Goal: Task Accomplishment & Management: Use online tool/utility

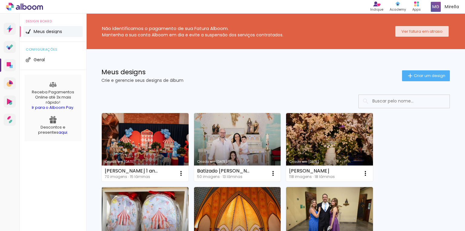
click at [0, 0] on slot "Ver fatura em atraso" at bounding box center [0, 0] width 0 height 0
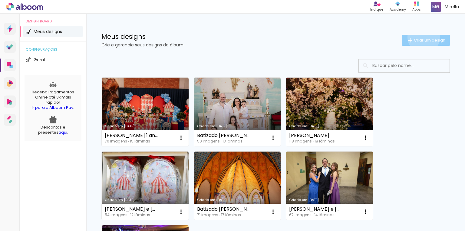
click at [419, 37] on paper-button "Criar um design" at bounding box center [426, 40] width 48 height 11
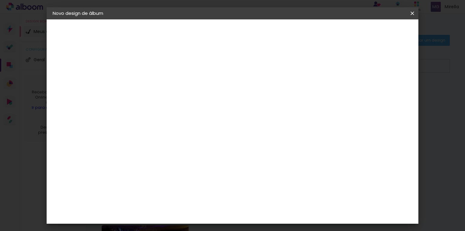
click at [152, 83] on input at bounding box center [152, 81] width 0 height 9
type input "m"
type input "Malu"
type paper-input "Malu"
click at [0, 0] on slot "Avançar" at bounding box center [0, 0] width 0 height 0
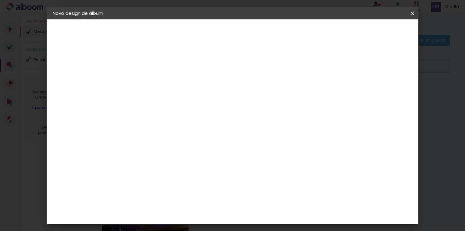
scroll to position [242, 0]
click at [160, 164] on div "Clan Color" at bounding box center [153, 169] width 13 height 10
click at [0, 0] on slot "Avançar" at bounding box center [0, 0] width 0 height 0
click at [192, 167] on span "20 × 20" at bounding box center [178, 173] width 28 height 12
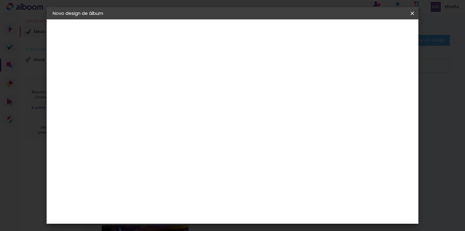
click at [0, 0] on slot "Avançar" at bounding box center [0, 0] width 0 height 0
click at [334, 33] on span "Iniciar design" at bounding box center [321, 32] width 28 height 4
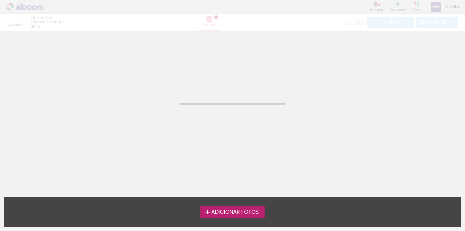
click at [225, 211] on span "Adicionar Fotos" at bounding box center [235, 211] width 48 height 5
click at [0, 0] on input "file" at bounding box center [0, 0] width 0 height 0
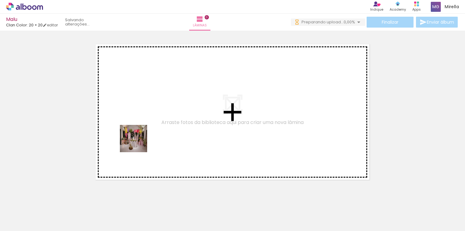
drag, startPoint x: 63, startPoint y: 217, endPoint x: 140, endPoint y: 141, distance: 108.1
click at [140, 141] on quentale-workspace at bounding box center [232, 115] width 465 height 231
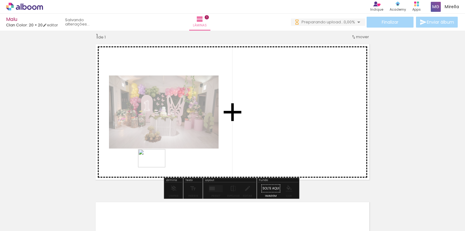
drag, startPoint x: 92, startPoint y: 216, endPoint x: 156, endPoint y: 167, distance: 80.3
click at [156, 167] on quentale-workspace at bounding box center [232, 115] width 465 height 231
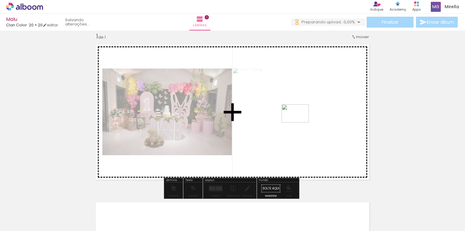
drag, startPoint x: 131, startPoint y: 212, endPoint x: 300, endPoint y: 122, distance: 190.9
click at [300, 122] on quentale-workspace at bounding box center [232, 115] width 465 height 231
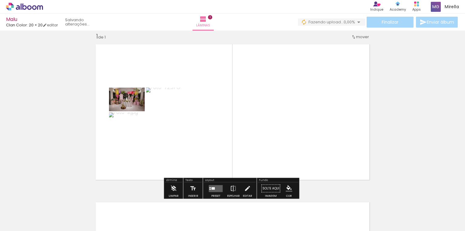
click at [209, 189] on div at bounding box center [210, 188] width 2 height 1
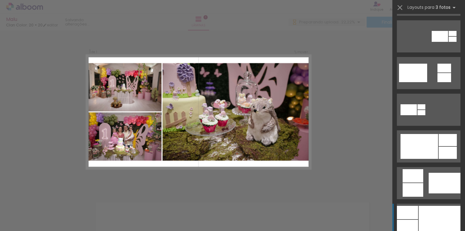
click at [428, 211] on div at bounding box center [439, 219] width 42 height 28
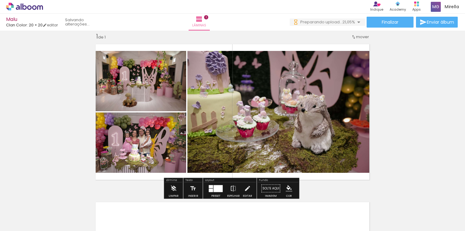
drag, startPoint x: 137, startPoint y: 149, endPoint x: 284, endPoint y: 116, distance: 151.4
click at [0, 0] on slot at bounding box center [0, 0] width 0 height 0
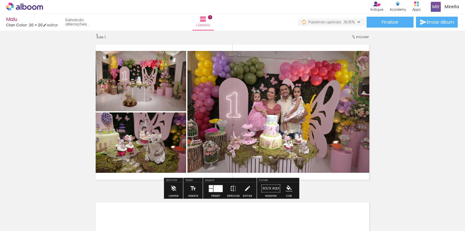
click at [265, 116] on quentale-photo at bounding box center [279, 112] width 185 height 122
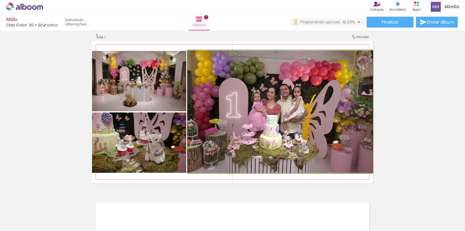
click at [265, 116] on quentale-photo at bounding box center [279, 112] width 185 height 122
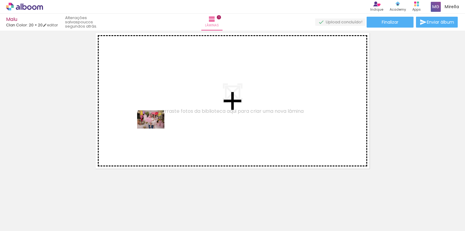
drag, startPoint x: 165, startPoint y: 217, endPoint x: 175, endPoint y: 170, distance: 47.5
click at [155, 128] on quentale-workspace at bounding box center [232, 115] width 465 height 231
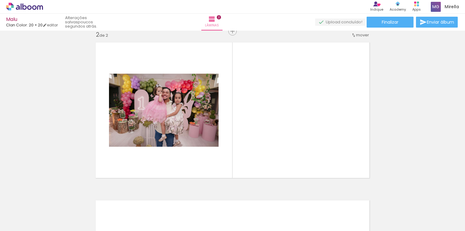
scroll to position [165, 0]
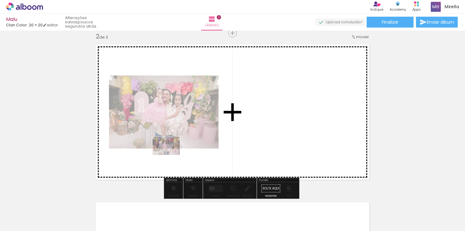
drag, startPoint x: 169, startPoint y: 215, endPoint x: 171, endPoint y: 155, distance: 60.2
click at [171, 155] on quentale-workspace at bounding box center [232, 115] width 465 height 231
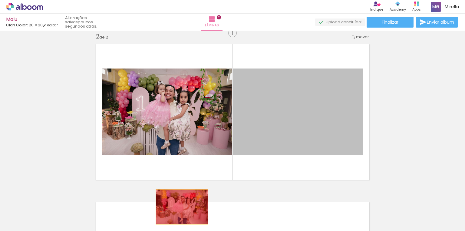
drag, startPoint x: 296, startPoint y: 122, endPoint x: 180, endPoint y: 206, distance: 142.9
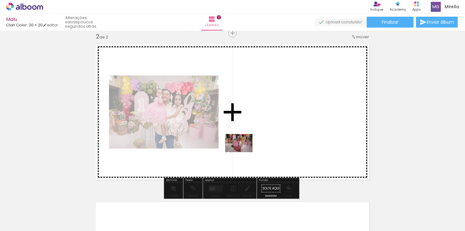
drag, startPoint x: 201, startPoint y: 217, endPoint x: 243, endPoint y: 152, distance: 77.4
click at [243, 152] on quentale-workspace at bounding box center [232, 115] width 465 height 231
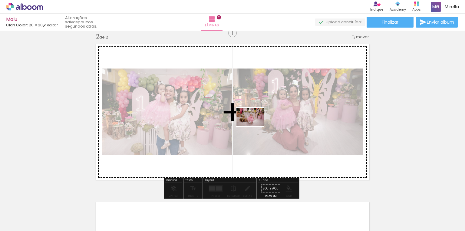
drag, startPoint x: 253, startPoint y: 177, endPoint x: 254, endPoint y: 126, distance: 51.5
click at [254, 126] on quentale-workspace at bounding box center [232, 115] width 465 height 231
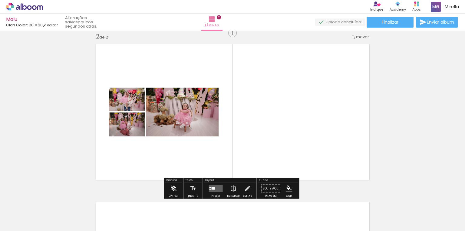
click at [212, 190] on quentale-layouter at bounding box center [216, 188] width 14 height 7
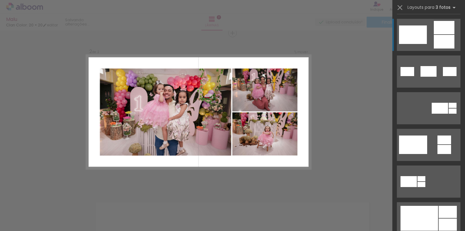
scroll to position [194, 0]
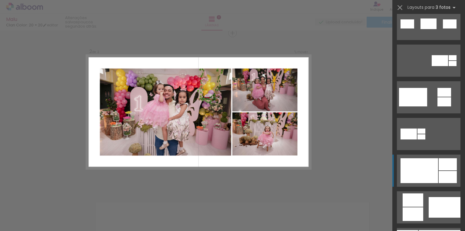
click at [433, 173] on div at bounding box center [419, 170] width 38 height 25
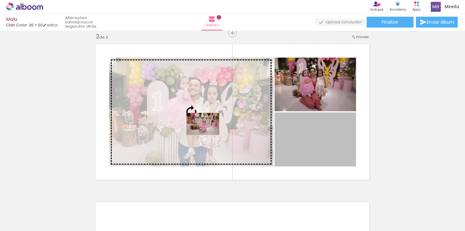
drag, startPoint x: 327, startPoint y: 143, endPoint x: 201, endPoint y: 123, distance: 127.7
click at [0, 0] on slot at bounding box center [0, 0] width 0 height 0
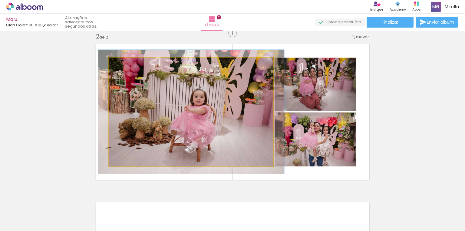
type paper-slider "114"
click at [126, 64] on div at bounding box center [125, 63] width 5 height 5
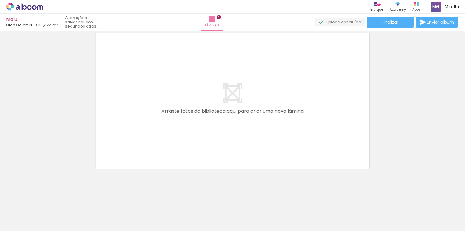
scroll to position [334, 0]
click at [21, 211] on input "Todas as fotos" at bounding box center [16, 212] width 23 height 5
click at [0, 0] on slot "Não utilizadas" at bounding box center [0, 0] width 0 height 0
type input "Não utilizadas"
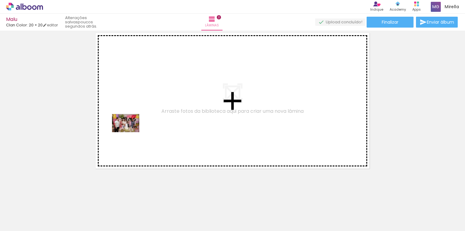
drag, startPoint x: 65, startPoint y: 215, endPoint x: 130, endPoint y: 132, distance: 105.7
click at [130, 132] on quentale-workspace at bounding box center [232, 115] width 465 height 231
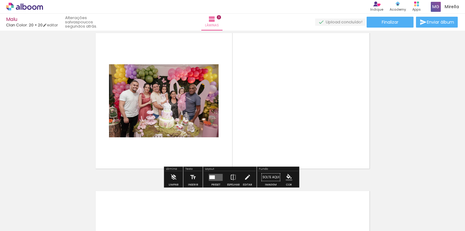
scroll to position [323, 0]
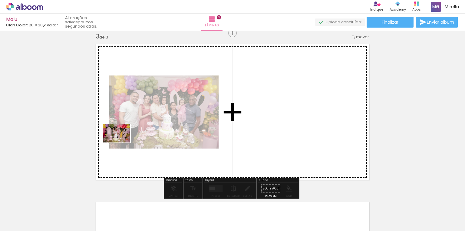
drag, startPoint x: 59, startPoint y: 212, endPoint x: 121, endPoint y: 142, distance: 93.4
click at [121, 142] on quentale-workspace at bounding box center [232, 115] width 465 height 231
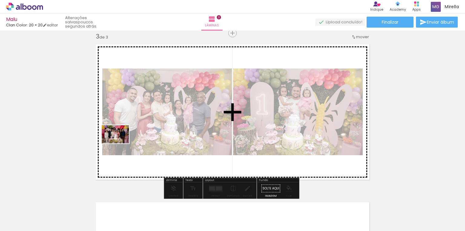
drag, startPoint x: 91, startPoint y: 177, endPoint x: 120, endPoint y: 143, distance: 44.2
click at [120, 143] on quentale-workspace at bounding box center [232, 115] width 465 height 231
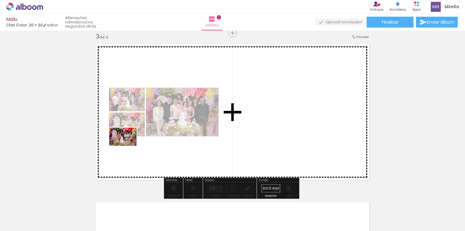
drag, startPoint x: 62, startPoint y: 215, endPoint x: 127, endPoint y: 146, distance: 95.0
click at [127, 146] on quentale-workspace at bounding box center [232, 115] width 465 height 231
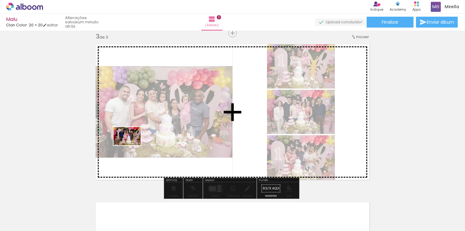
drag, startPoint x: 126, startPoint y: 149, endPoint x: 132, endPoint y: 145, distance: 7.3
click at [132, 145] on quentale-workspace at bounding box center [232, 115] width 465 height 231
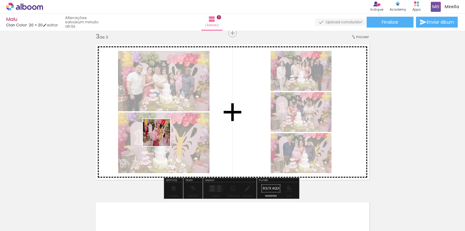
drag, startPoint x: 127, startPoint y: 159, endPoint x: 161, endPoint y: 137, distance: 40.5
click at [161, 137] on quentale-workspace at bounding box center [232, 115] width 465 height 231
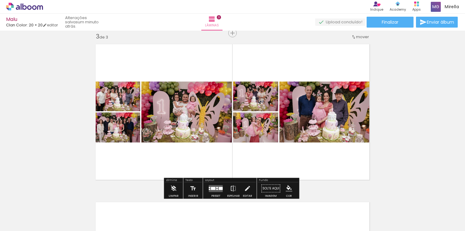
click at [211, 189] on quentale-layouter at bounding box center [216, 188] width 14 height 7
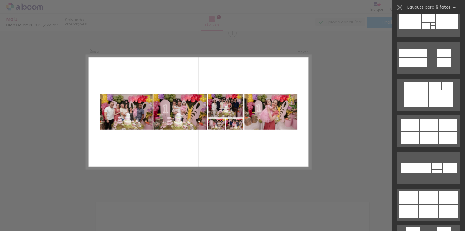
scroll to position [1428, 0]
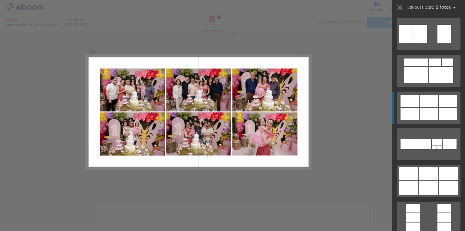
click at [432, 115] on div at bounding box center [428, 114] width 18 height 12
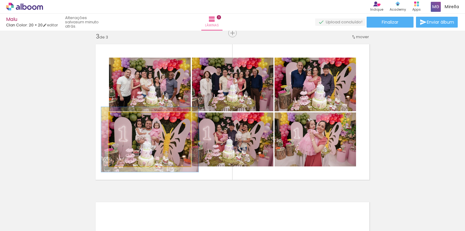
drag, startPoint x: 121, startPoint y: 121, endPoint x: 126, endPoint y: 121, distance: 4.2
type paper-slider "120"
click at [126, 121] on div at bounding box center [127, 119] width 10 height 10
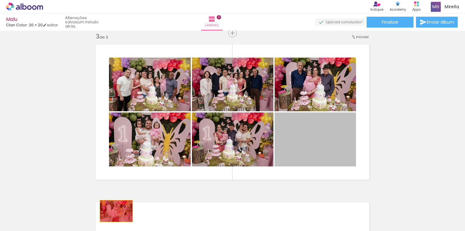
drag, startPoint x: 320, startPoint y: 142, endPoint x: 114, endPoint y: 211, distance: 216.5
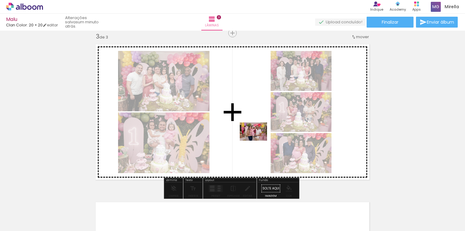
drag, startPoint x: 233, startPoint y: 215, endPoint x: 258, endPoint y: 140, distance: 78.5
click at [258, 140] on quentale-workspace at bounding box center [232, 115] width 465 height 231
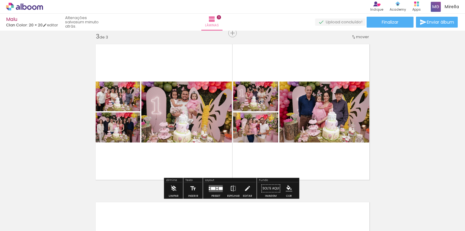
click at [219, 189] on div at bounding box center [221, 187] width 4 height 3
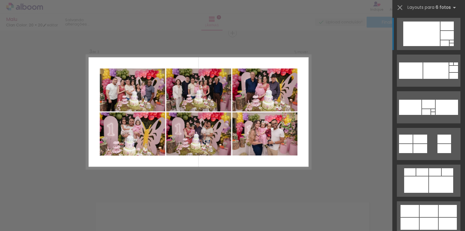
scroll to position [1380, 0]
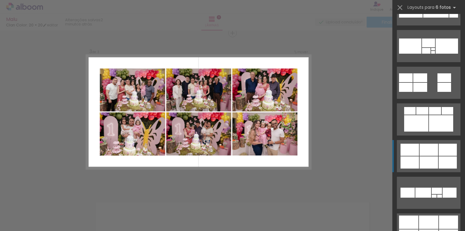
click at [433, 160] on div at bounding box center [428, 162] width 18 height 12
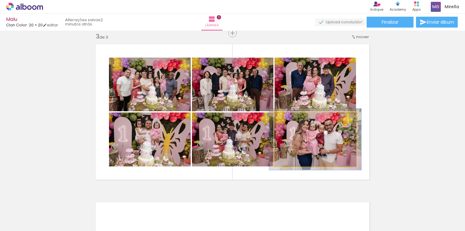
type paper-slider "113"
click at [291, 120] on div at bounding box center [292, 119] width 10 height 10
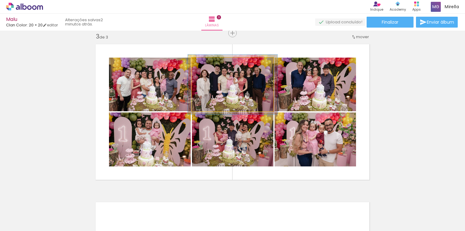
type paper-slider "110"
click at [208, 63] on div at bounding box center [208, 64] width 10 height 10
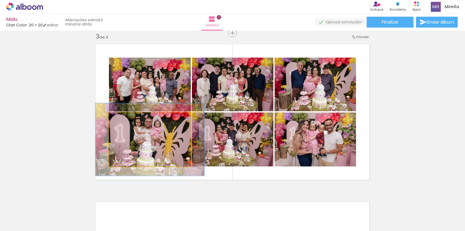
type paper-slider "133"
click at [128, 120] on div at bounding box center [130, 118] width 5 height 5
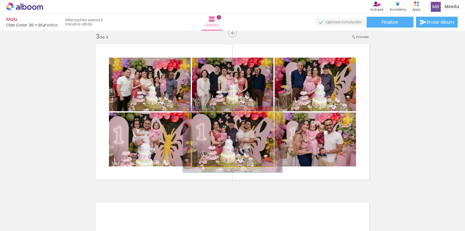
drag, startPoint x: 205, startPoint y: 118, endPoint x: 210, endPoint y: 119, distance: 5.2
type paper-slider "125"
click at [210, 119] on div at bounding box center [210, 118] width 5 height 5
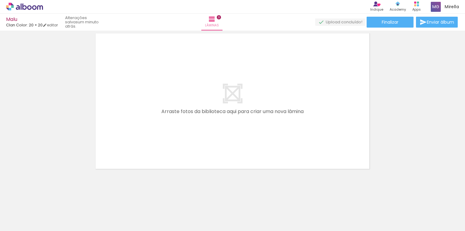
scroll to position [492, 0]
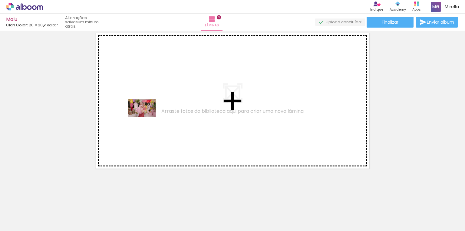
drag, startPoint x: 62, startPoint y: 214, endPoint x: 149, endPoint y: 116, distance: 130.6
click at [149, 116] on quentale-workspace at bounding box center [232, 115] width 465 height 231
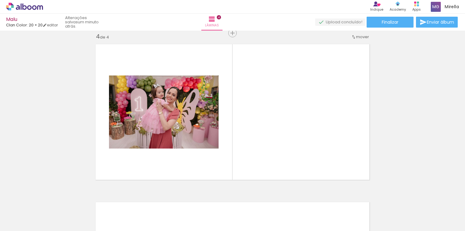
scroll to position [480, 0]
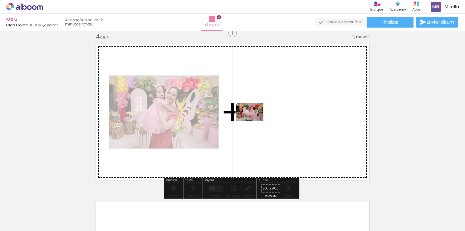
drag, startPoint x: 299, startPoint y: 217, endPoint x: 254, endPoint y: 121, distance: 105.5
click at [254, 121] on quentale-workspace at bounding box center [232, 115] width 465 height 231
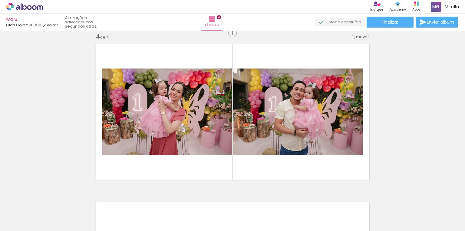
scroll to position [0, 108]
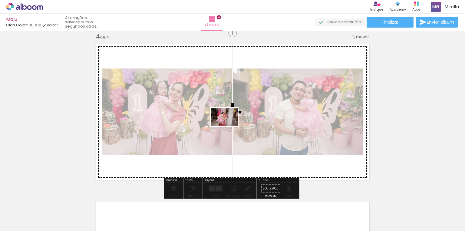
drag, startPoint x: 292, startPoint y: 214, endPoint x: 229, endPoint y: 126, distance: 108.0
click at [229, 126] on quentale-workspace at bounding box center [232, 115] width 465 height 231
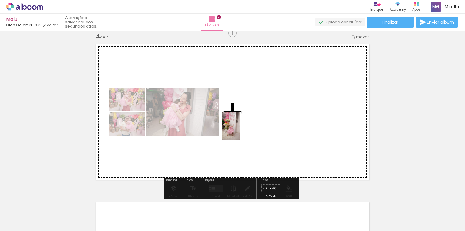
drag, startPoint x: 260, startPoint y: 220, endPoint x: 240, endPoint y: 130, distance: 92.1
click at [240, 130] on quentale-workspace at bounding box center [232, 115] width 465 height 231
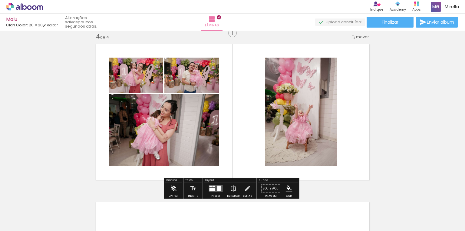
click at [212, 189] on div at bounding box center [212, 188] width 6 height 3
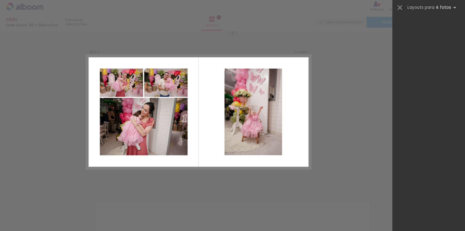
scroll to position [0, 0]
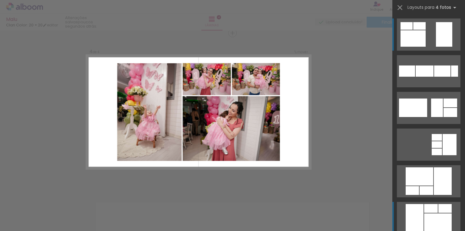
click at [431, 213] on quentale-layouter at bounding box center [429, 218] width 64 height 32
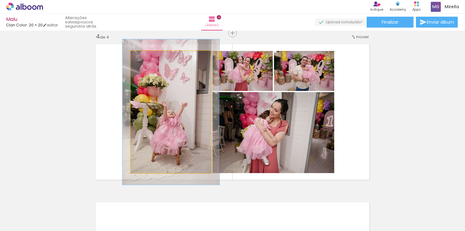
drag, startPoint x: 144, startPoint y: 58, endPoint x: 148, endPoint y: 60, distance: 4.3
type paper-slider "119"
click at [148, 60] on div at bounding box center [149, 57] width 10 height 10
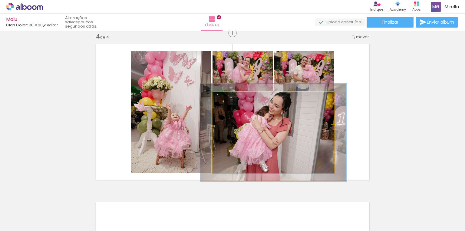
drag, startPoint x: 227, startPoint y: 98, endPoint x: 231, endPoint y: 98, distance: 4.2
type paper-slider "120"
click at [231, 98] on div at bounding box center [231, 98] width 10 height 10
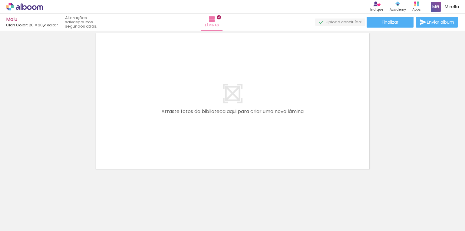
scroll to position [649, 0]
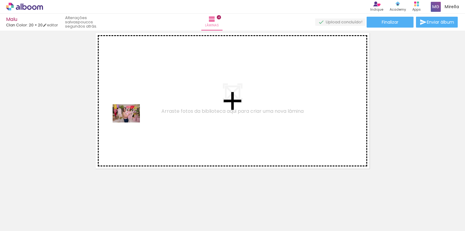
drag, startPoint x: 60, startPoint y: 215, endPoint x: 137, endPoint y: 116, distance: 126.0
click at [137, 116] on quentale-workspace at bounding box center [232, 115] width 465 height 231
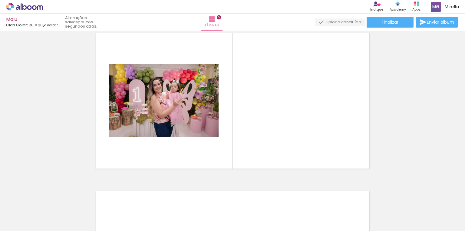
scroll to position [638, 0]
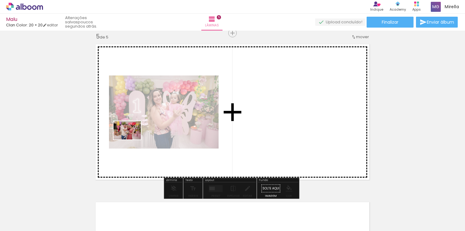
drag, startPoint x: 59, startPoint y: 214, endPoint x: 135, endPoint y: 137, distance: 107.8
click at [135, 137] on quentale-workspace at bounding box center [232, 115] width 465 height 231
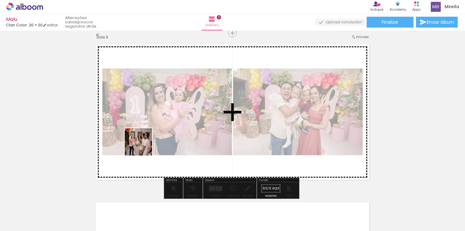
drag, startPoint x: 84, startPoint y: 215, endPoint x: 146, endPoint y: 143, distance: 94.8
click at [146, 143] on quentale-workspace at bounding box center [232, 115] width 465 height 231
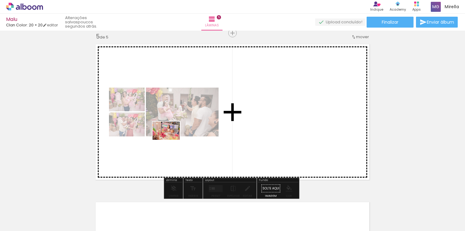
drag, startPoint x: 56, startPoint y: 214, endPoint x: 171, endPoint y: 139, distance: 137.1
click at [171, 139] on quentale-workspace at bounding box center [232, 115] width 465 height 231
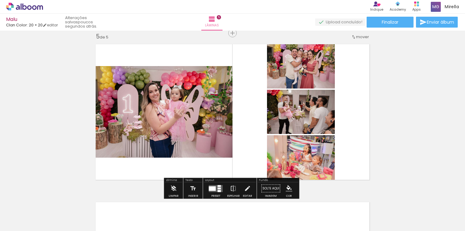
click at [218, 191] on div at bounding box center [219, 190] width 3 height 2
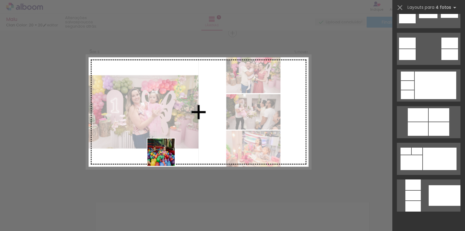
scroll to position [0, 0]
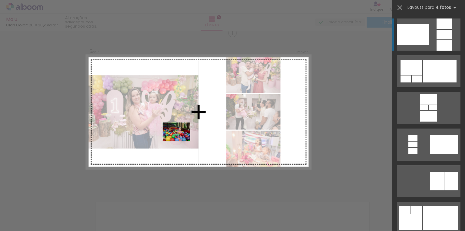
drag, startPoint x: 128, startPoint y: 214, endPoint x: 181, endPoint y: 140, distance: 90.5
click at [181, 140] on quentale-workspace at bounding box center [232, 115] width 465 height 231
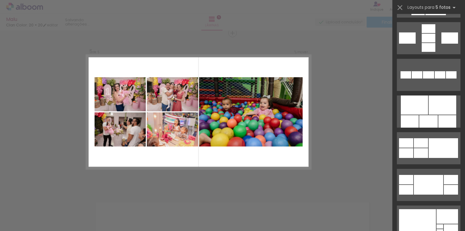
scroll to position [290, 0]
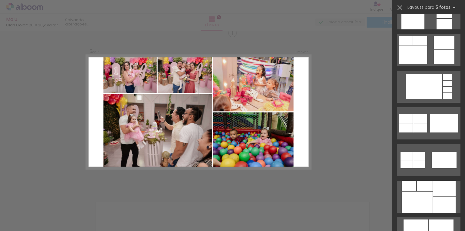
scroll to position [581, 0]
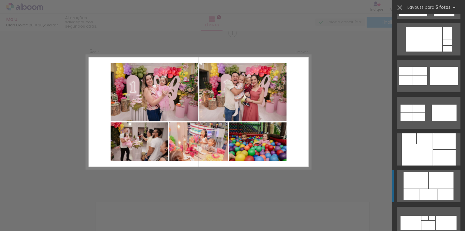
click at [428, 183] on div at bounding box center [440, 180] width 25 height 16
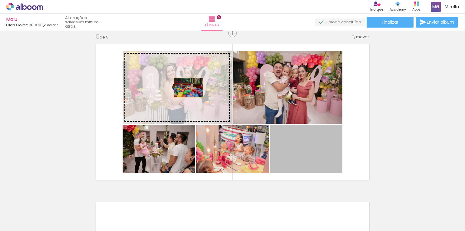
drag, startPoint x: 306, startPoint y: 162, endPoint x: 186, endPoint y: 87, distance: 141.5
click at [0, 0] on slot at bounding box center [0, 0] width 0 height 0
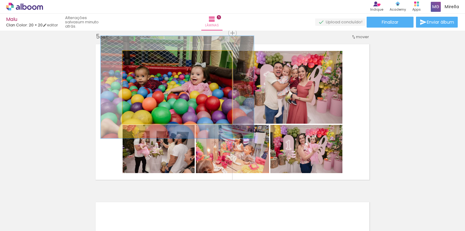
drag, startPoint x: 135, startPoint y: 57, endPoint x: 144, endPoint y: 57, distance: 8.8
type paper-slider "140"
click at [144, 57] on div at bounding box center [145, 56] width 5 height 5
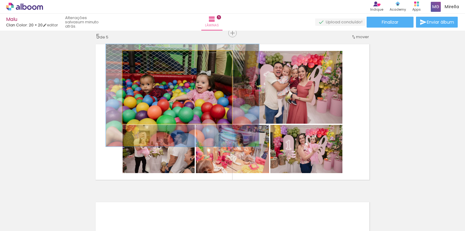
drag, startPoint x: 185, startPoint y: 98, endPoint x: 190, endPoint y: 107, distance: 9.7
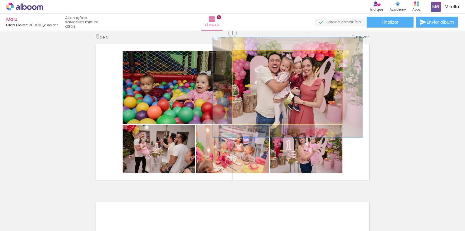
drag, startPoint x: 248, startPoint y: 57, endPoint x: 256, endPoint y: 57, distance: 8.2
type paper-slider "139"
click at [256, 57] on div at bounding box center [255, 57] width 10 height 10
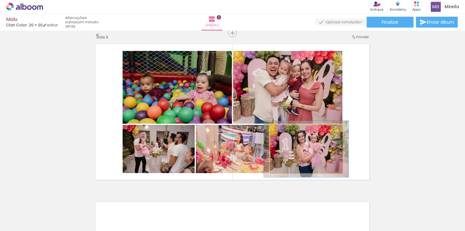
drag, startPoint x: 284, startPoint y: 131, endPoint x: 287, endPoint y: 131, distance: 3.6
type paper-slider "117"
click at [287, 131] on div at bounding box center [287, 130] width 5 height 5
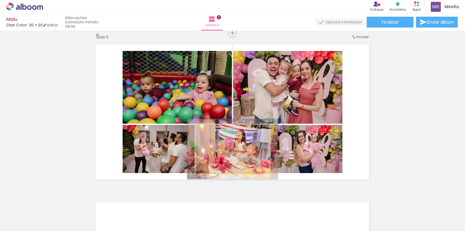
drag, startPoint x: 208, startPoint y: 132, endPoint x: 213, endPoint y: 132, distance: 5.1
type paper-slider "125"
click at [213, 132] on div at bounding box center [214, 130] width 5 height 5
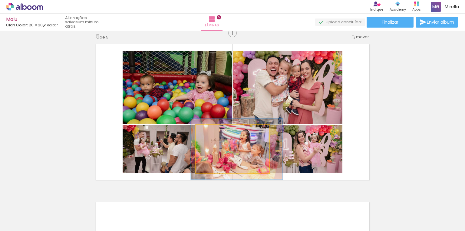
drag, startPoint x: 218, startPoint y: 159, endPoint x: 223, endPoint y: 159, distance: 4.2
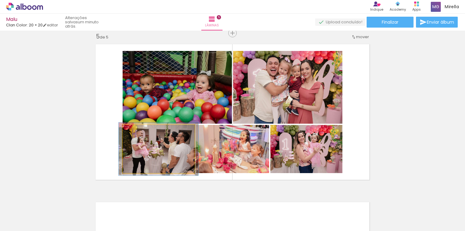
type paper-slider "110"
click at [139, 131] on div at bounding box center [138, 130] width 5 height 5
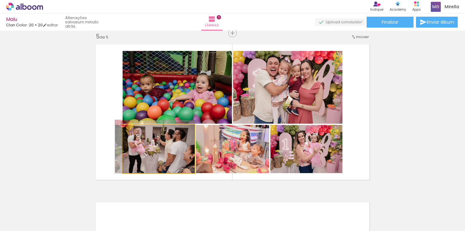
drag, startPoint x: 157, startPoint y: 152, endPoint x: 153, endPoint y: 150, distance: 4.6
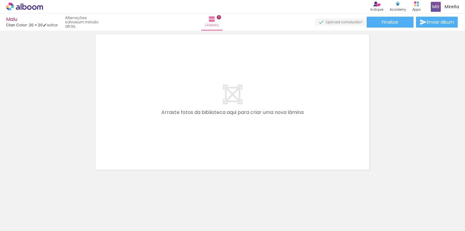
scroll to position [807, 0]
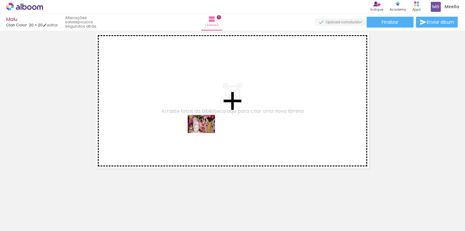
drag, startPoint x: 289, startPoint y: 215, endPoint x: 193, endPoint y: 133, distance: 126.4
click at [193, 133] on quentale-workspace at bounding box center [232, 115] width 465 height 231
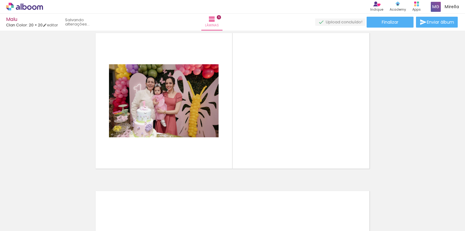
scroll to position [796, 0]
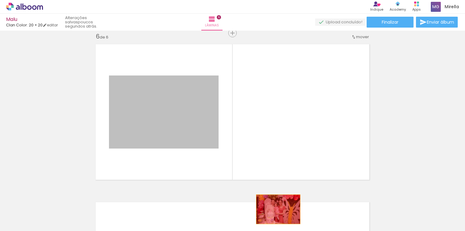
drag, startPoint x: 139, startPoint y: 110, endPoint x: 276, endPoint y: 209, distance: 168.4
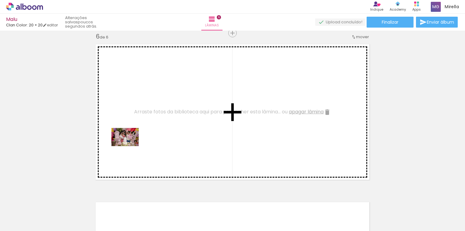
drag, startPoint x: 121, startPoint y: 216, endPoint x: 130, endPoint y: 146, distance: 71.0
click at [130, 146] on quentale-workspace at bounding box center [232, 115] width 465 height 231
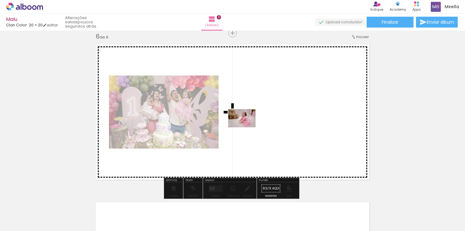
drag, startPoint x: 57, startPoint y: 212, endPoint x: 246, endPoint y: 127, distance: 207.5
click at [246, 127] on quentale-workspace at bounding box center [232, 115] width 465 height 231
